Goal: Information Seeking & Learning: Learn about a topic

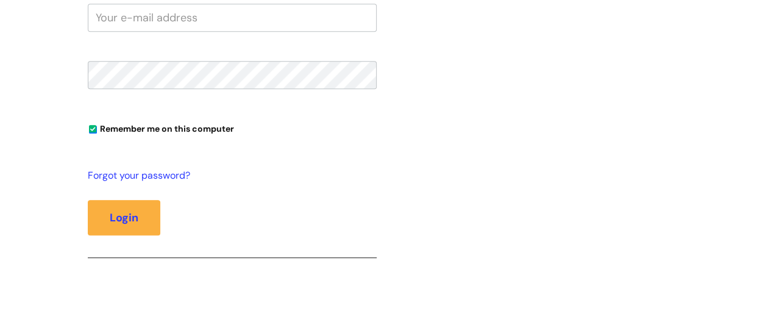
scroll to position [260, 0]
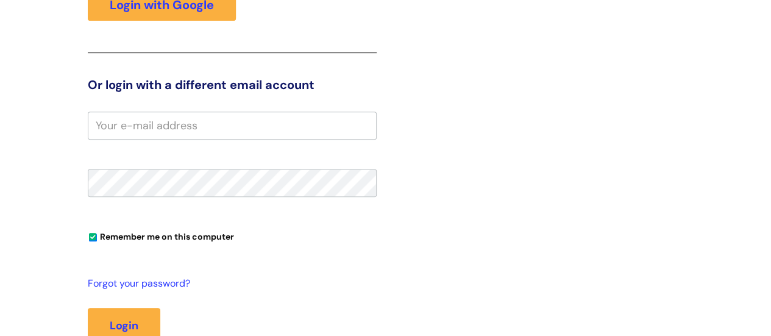
click at [193, 126] on input "email" at bounding box center [232, 126] width 289 height 28
type input "john.parr@wearewithyou.org.uk"
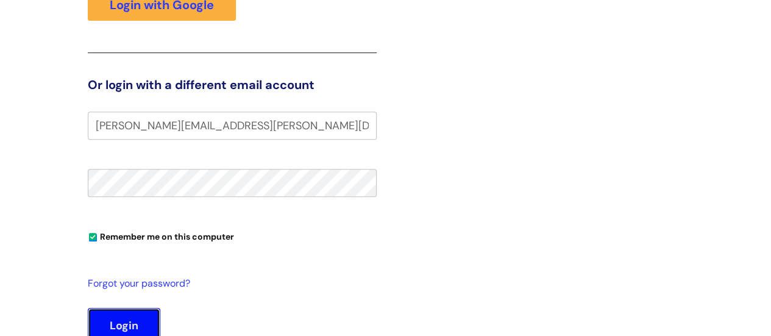
click at [133, 311] on button "Login" at bounding box center [124, 325] width 73 height 35
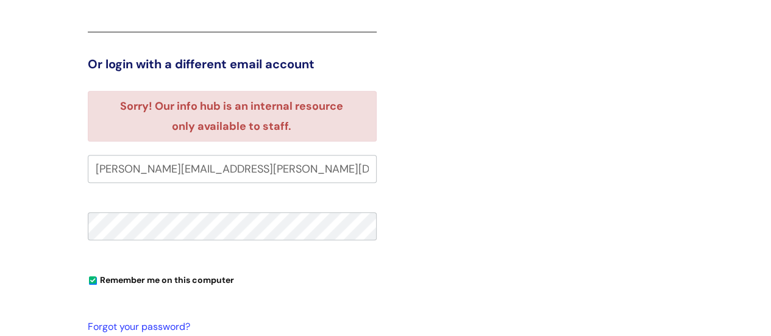
scroll to position [127, 0]
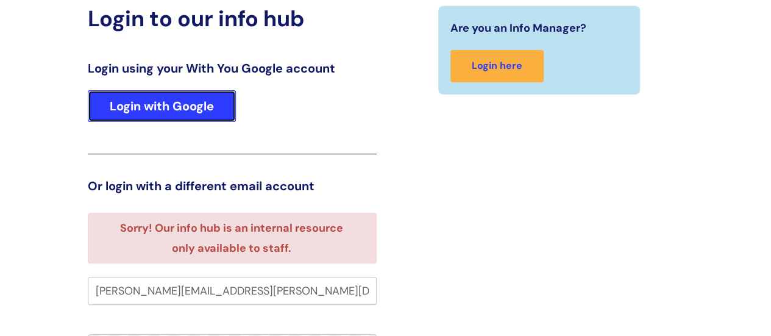
click at [196, 112] on link "Login with Google" at bounding box center [162, 106] width 148 height 32
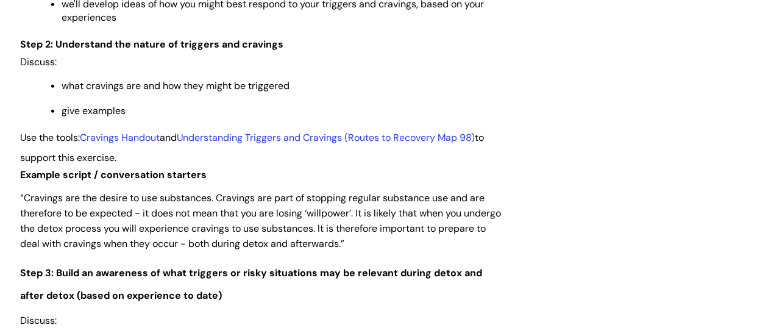
scroll to position [1645, 0]
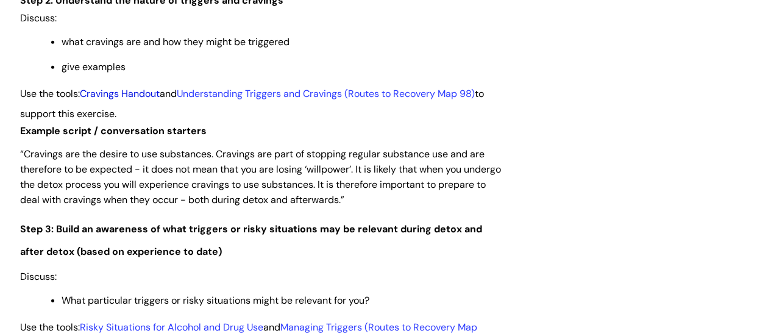
click at [143, 94] on link "Cravings Handout" at bounding box center [120, 93] width 80 height 13
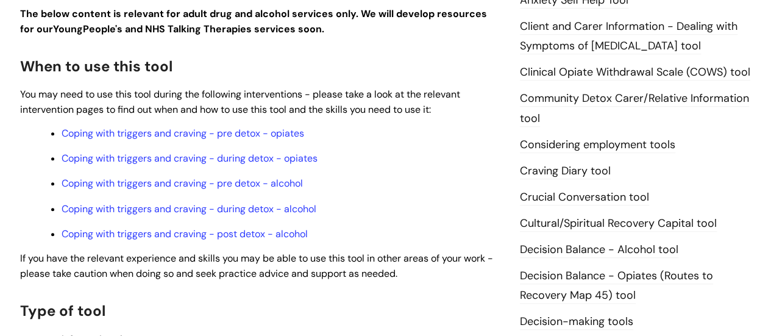
scroll to position [366, 0]
click at [200, 130] on link "Coping with triggers and craving - pre detox - opiates" at bounding box center [183, 133] width 243 height 13
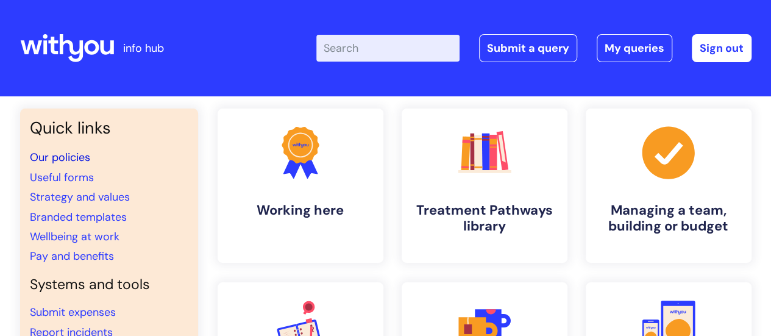
click at [46, 157] on link "Our policies" at bounding box center [60, 157] width 60 height 15
